Goal: Check status: Check status

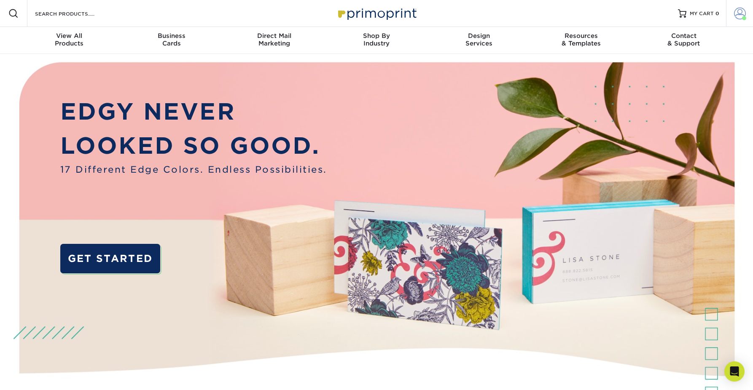
click at [742, 9] on span at bounding box center [740, 14] width 12 height 12
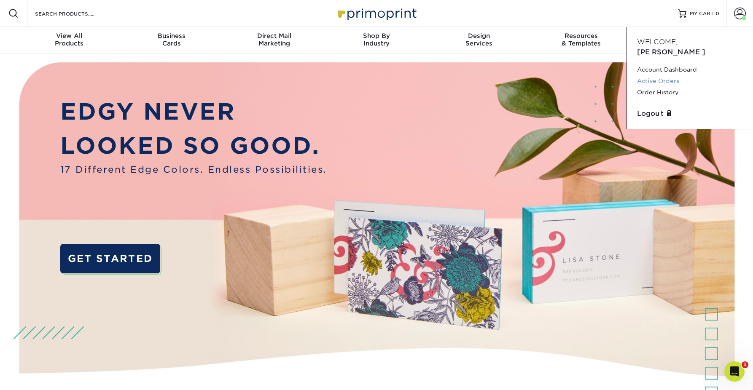
click at [672, 75] on link "Active Orders" at bounding box center [690, 80] width 106 height 11
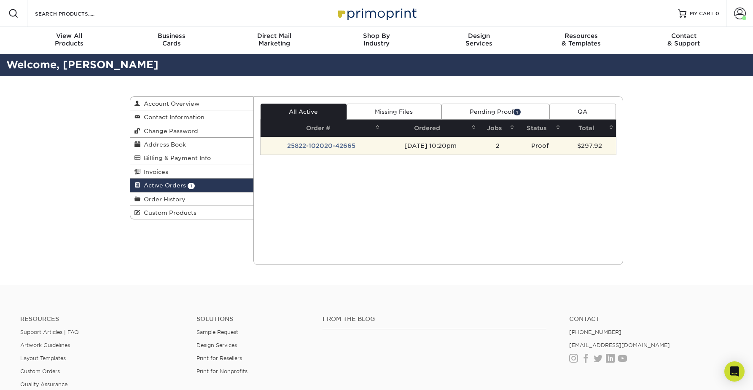
click at [436, 147] on td "[DATE] 10:20pm" at bounding box center [430, 146] width 97 height 18
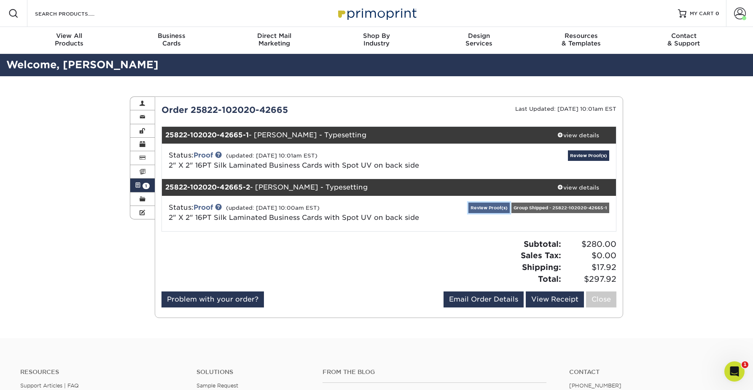
click at [498, 208] on link "Review Proof(s)" at bounding box center [488, 208] width 41 height 11
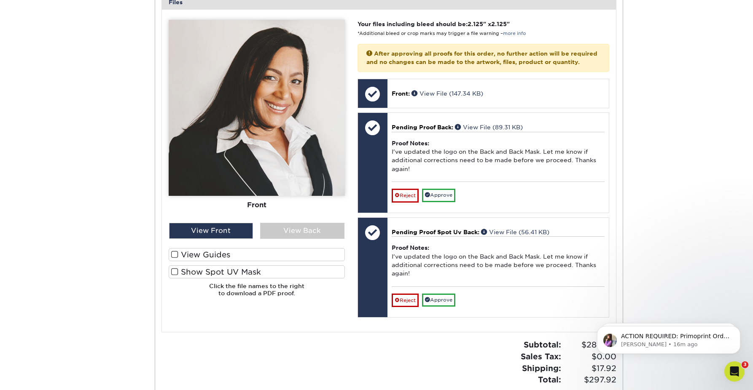
scroll to position [393, 0]
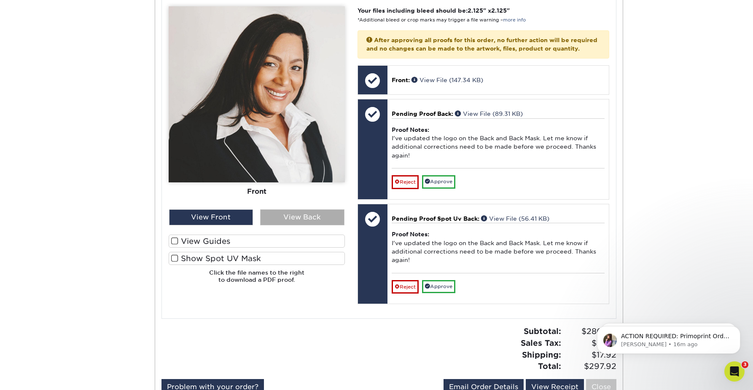
click at [298, 218] on div "View Back" at bounding box center [302, 218] width 84 height 16
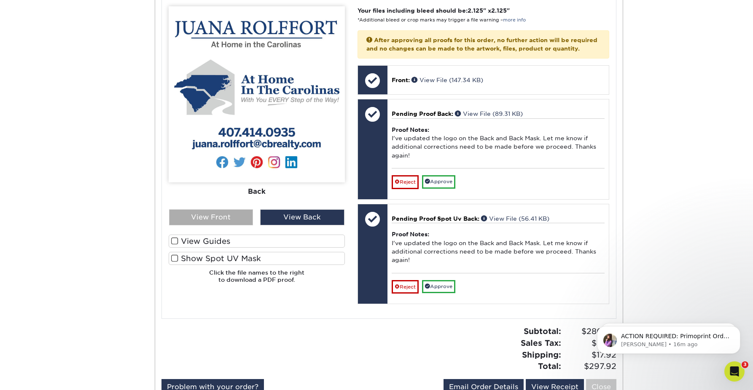
click at [236, 212] on div "View Front" at bounding box center [211, 218] width 84 height 16
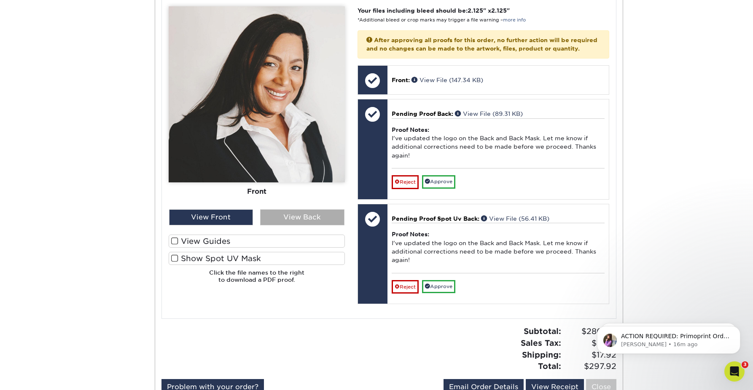
click at [301, 219] on div "View Back" at bounding box center [302, 218] width 84 height 16
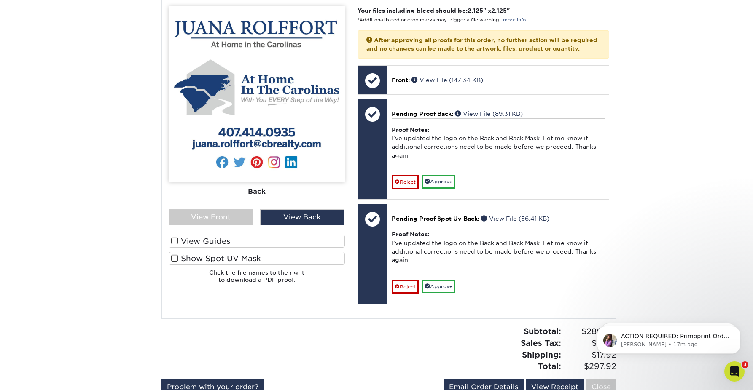
click at [177, 258] on span at bounding box center [174, 259] width 7 height 8
click at [0, 0] on input "Show Spot UV Mask" at bounding box center [0, 0] width 0 height 0
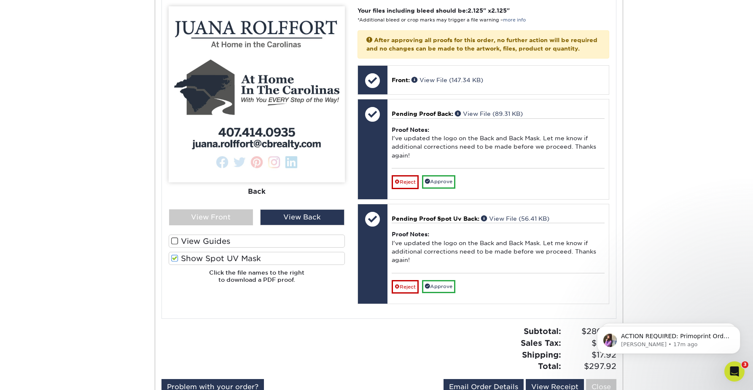
click at [173, 258] on span at bounding box center [174, 259] width 7 height 8
click at [0, 0] on input "Show Spot UV Mask" at bounding box center [0, 0] width 0 height 0
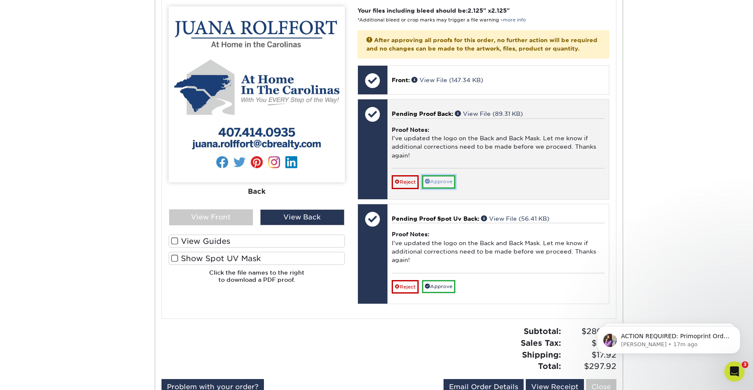
click at [446, 188] on link "Approve" at bounding box center [438, 181] width 33 height 13
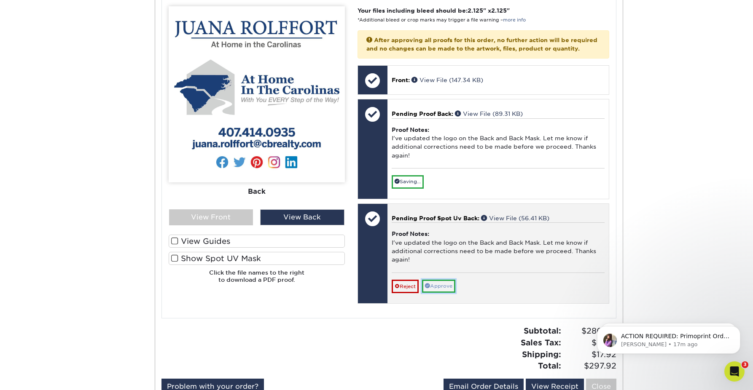
click at [449, 293] on link "Approve" at bounding box center [438, 286] width 33 height 13
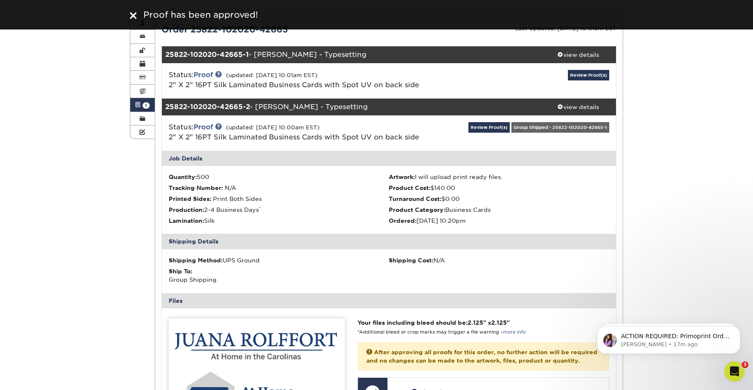
scroll to position [79, 0]
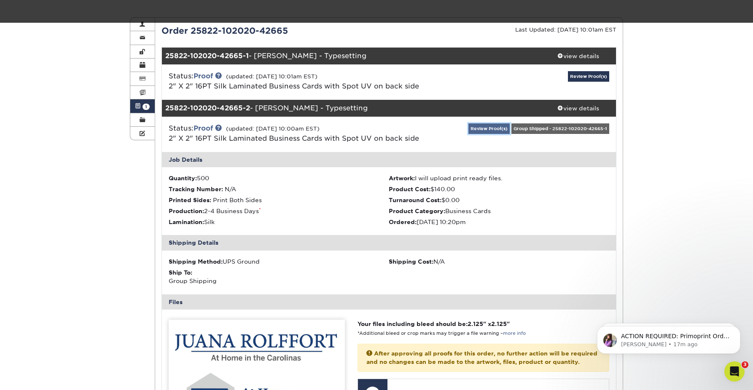
click at [498, 129] on link "Review Proof(s)" at bounding box center [488, 129] width 41 height 11
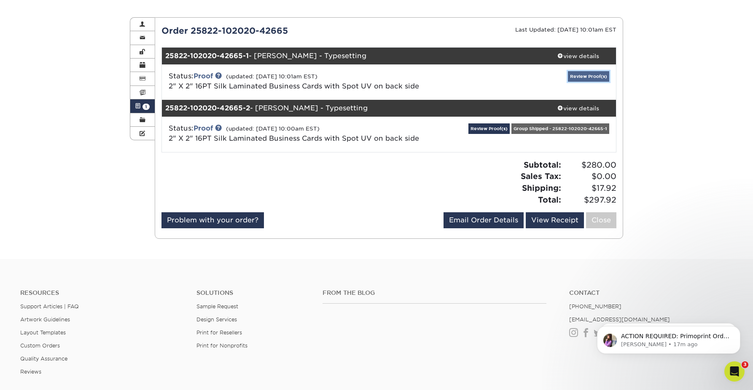
click at [585, 78] on link "Review Proof(s)" at bounding box center [588, 76] width 41 height 11
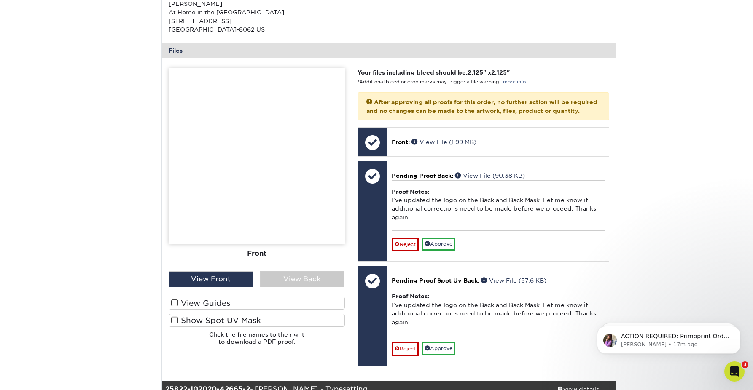
scroll to position [307, 0]
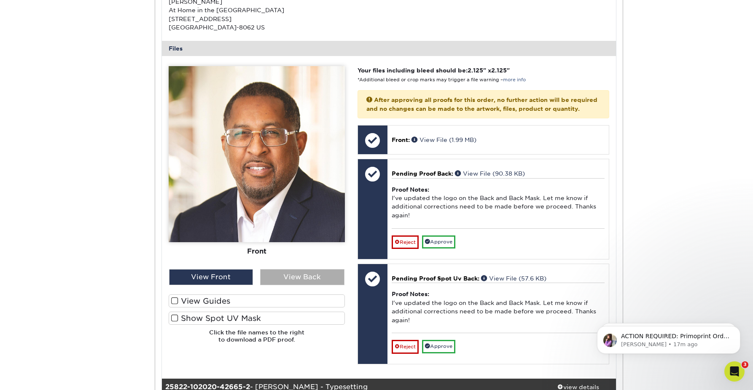
click at [295, 274] on div "View Back" at bounding box center [302, 277] width 84 height 16
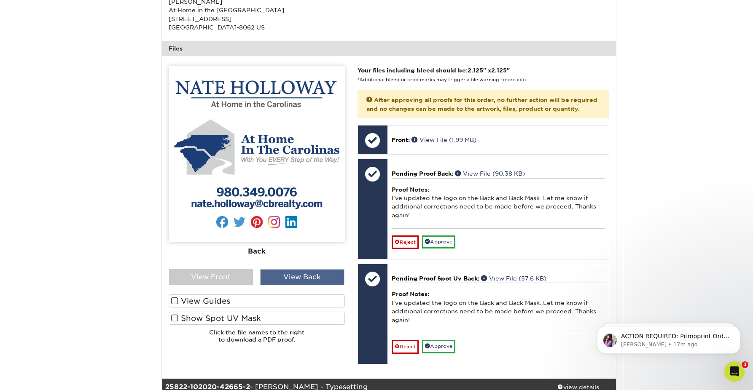
click at [295, 274] on div "View Back" at bounding box center [302, 277] width 84 height 16
click at [234, 280] on div "View Front" at bounding box center [211, 277] width 84 height 16
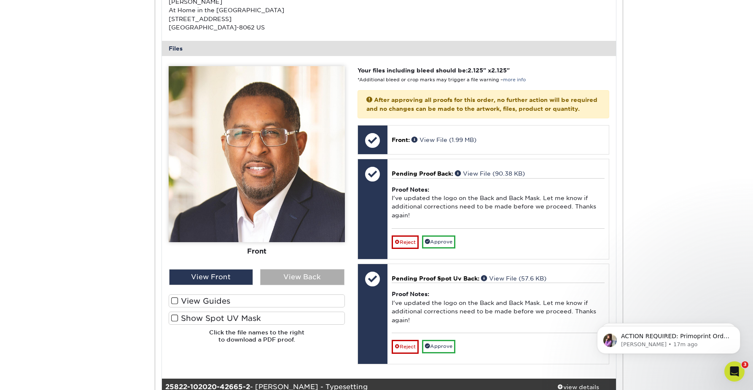
click at [294, 280] on div "View Back" at bounding box center [302, 277] width 84 height 16
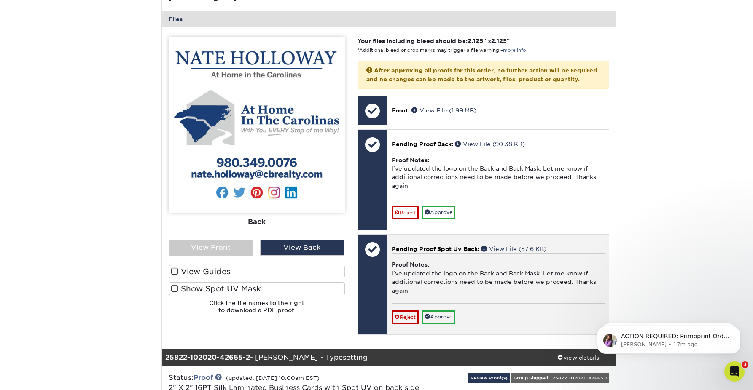
scroll to position [337, 0]
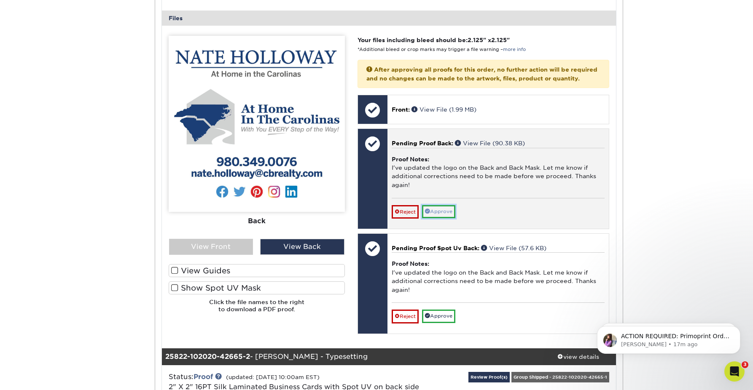
click at [441, 218] on link "Approve" at bounding box center [438, 211] width 33 height 13
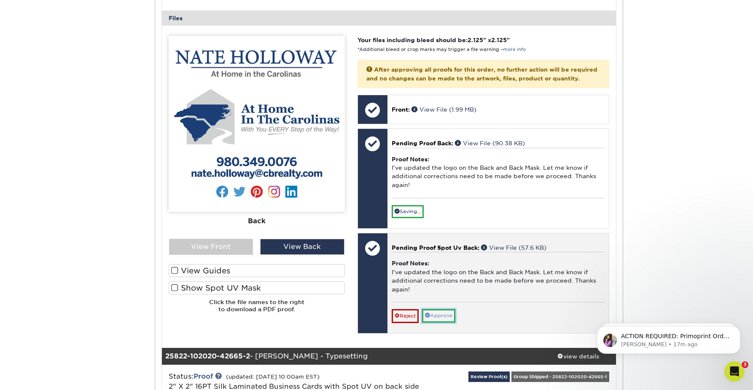
click at [444, 321] on link "Approve" at bounding box center [438, 315] width 33 height 13
